Goal: Communication & Community: Answer question/provide support

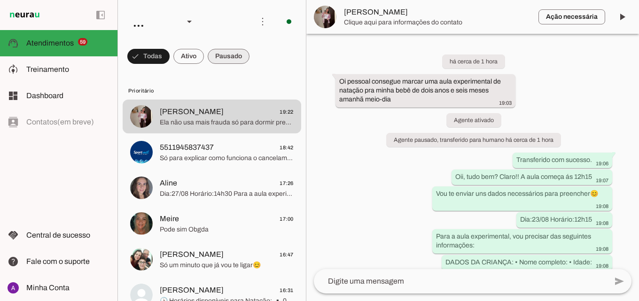
scroll to position [330, 0]
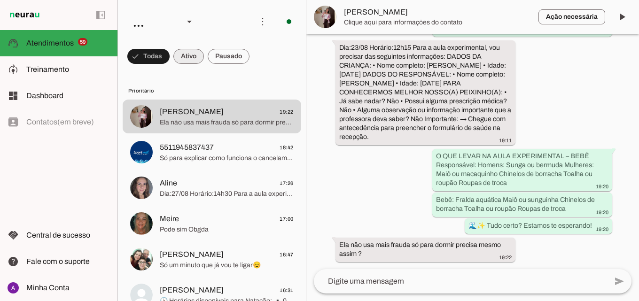
click at [170, 52] on span at bounding box center [148, 56] width 42 height 23
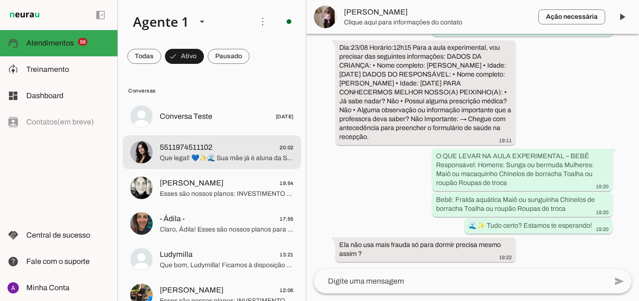
click at [245, 162] on span "Que legal! 💙✨🌊 Sua mãe já é aluna da Sport Mil ou está pensando em começar? E q…" at bounding box center [227, 158] width 134 height 9
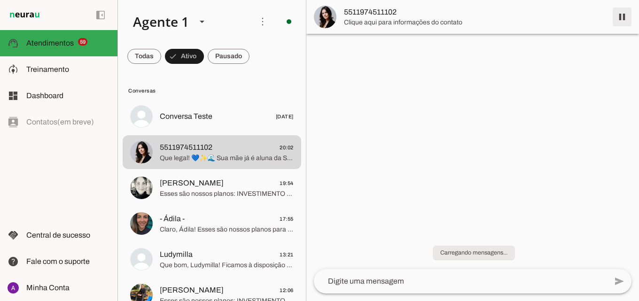
click at [617, 13] on span at bounding box center [622, 17] width 23 height 23
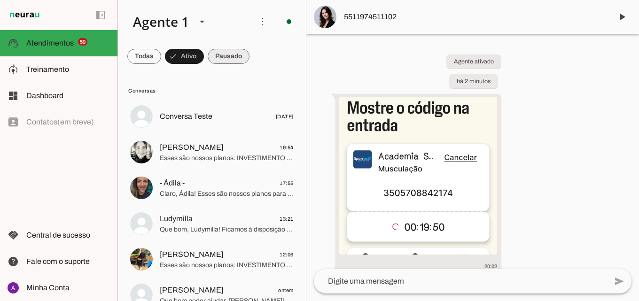
click at [161, 50] on span at bounding box center [144, 56] width 34 height 23
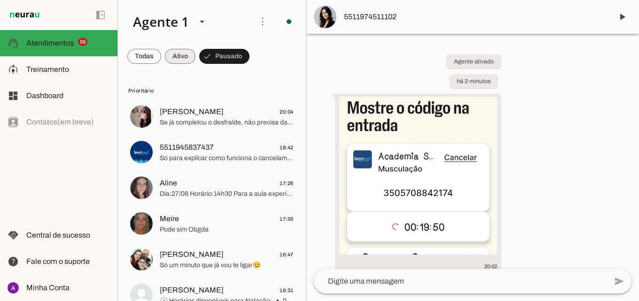
click at [161, 53] on span at bounding box center [144, 56] width 34 height 23
